Goal: Find specific page/section: Find specific page/section

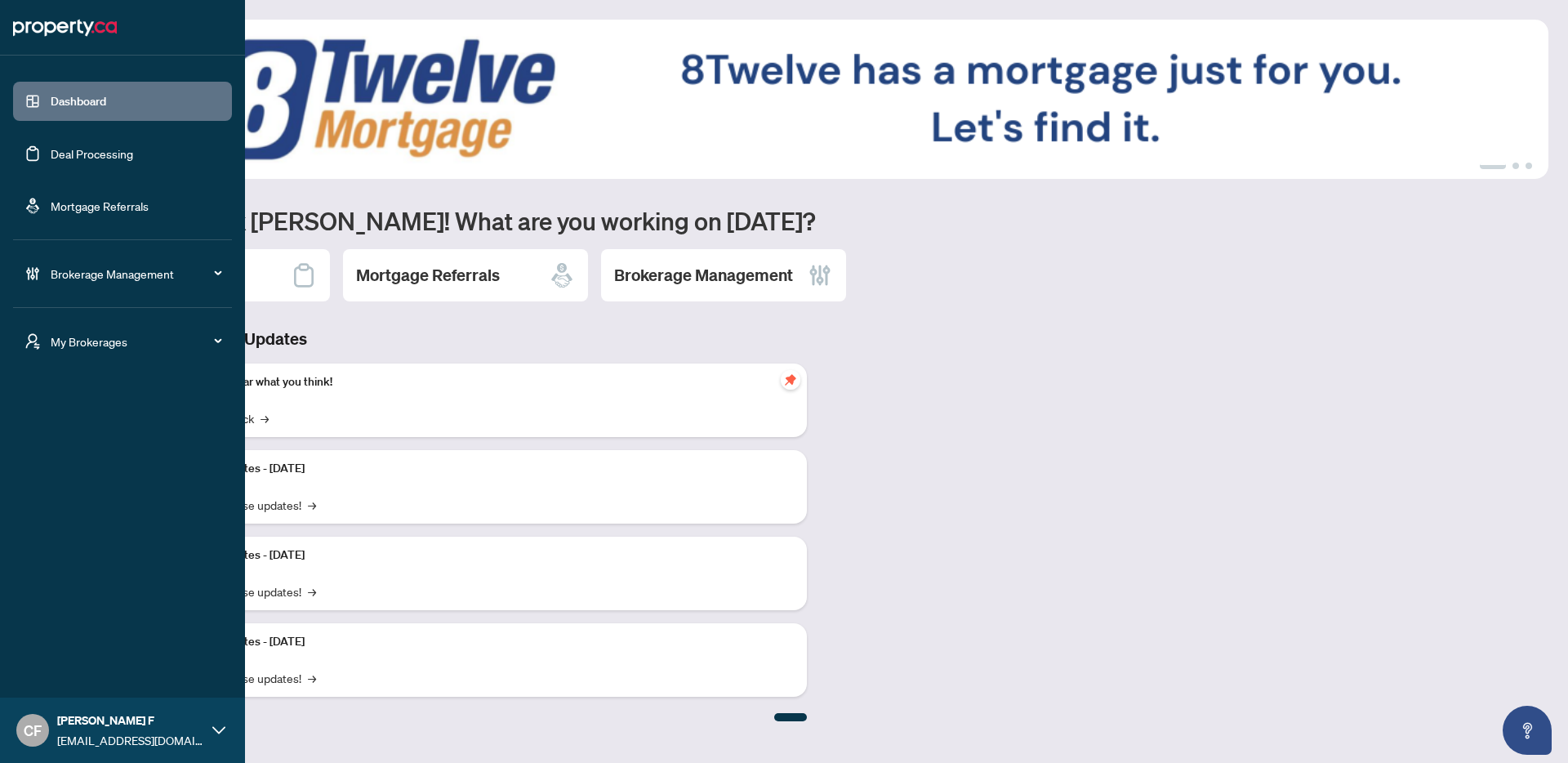
click at [43, 347] on div "My Brokerages" at bounding box center [122, 341] width 219 height 39
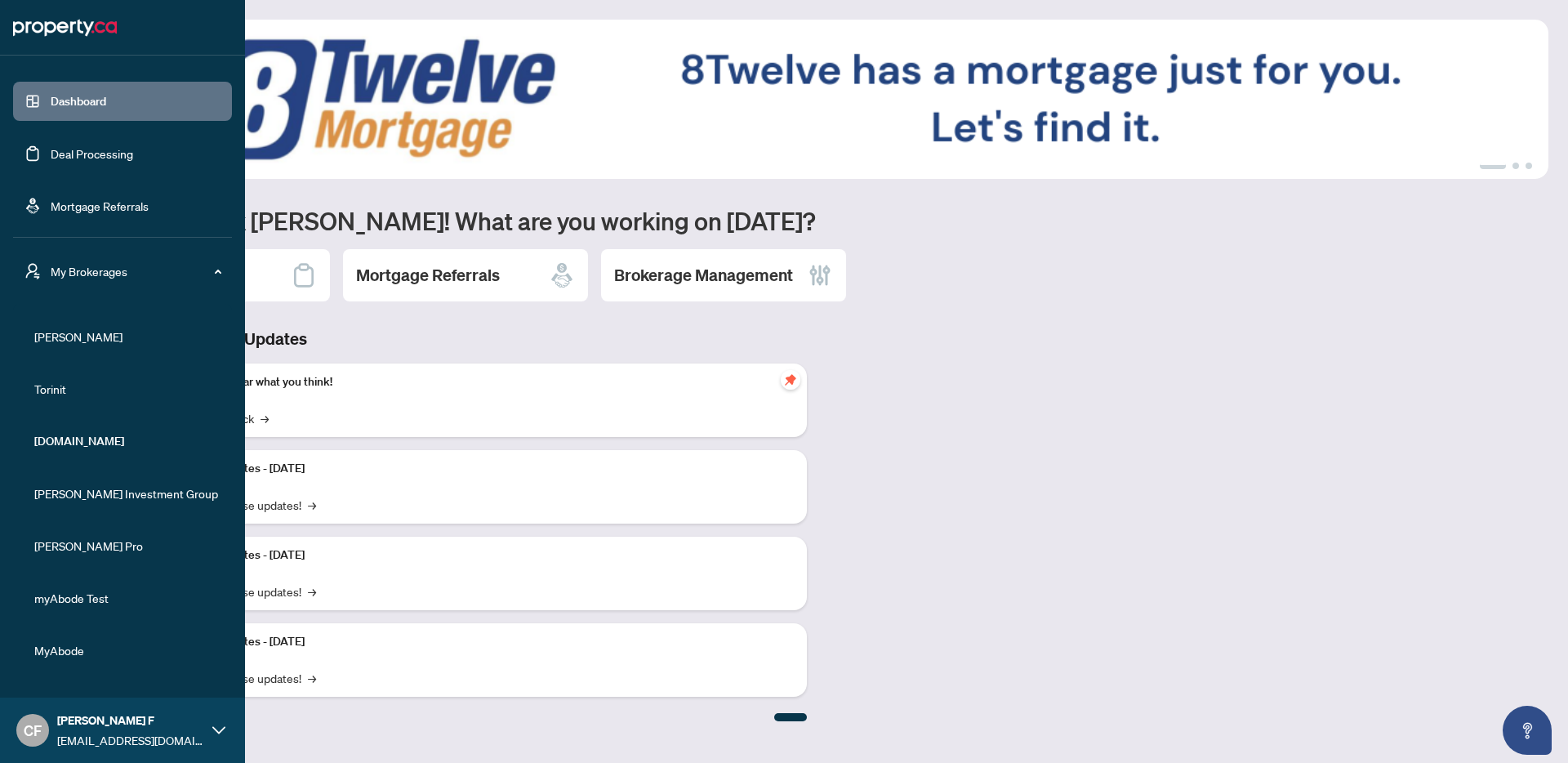
click at [67, 337] on span "[PERSON_NAME]" at bounding box center [128, 336] width 187 height 18
